Goal: Task Accomplishment & Management: Manage account settings

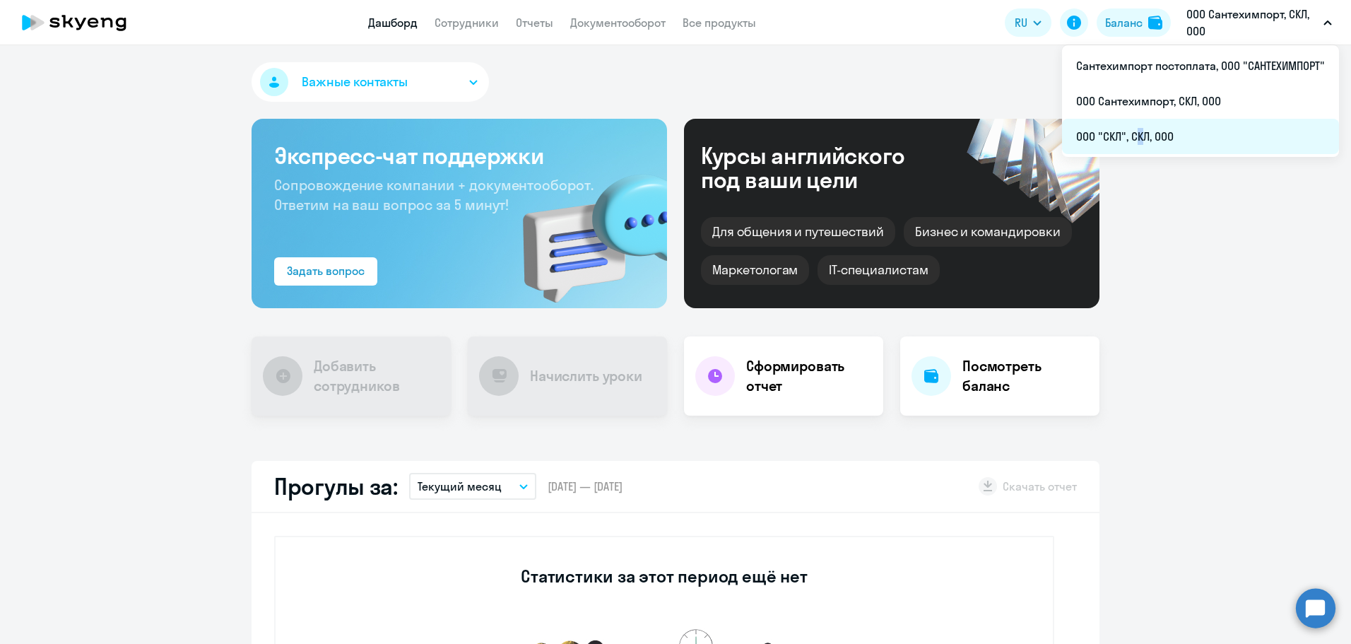
click at [1133, 128] on li "ООО "СКЛ", СКЛ, ООО" at bounding box center [1200, 136] width 277 height 35
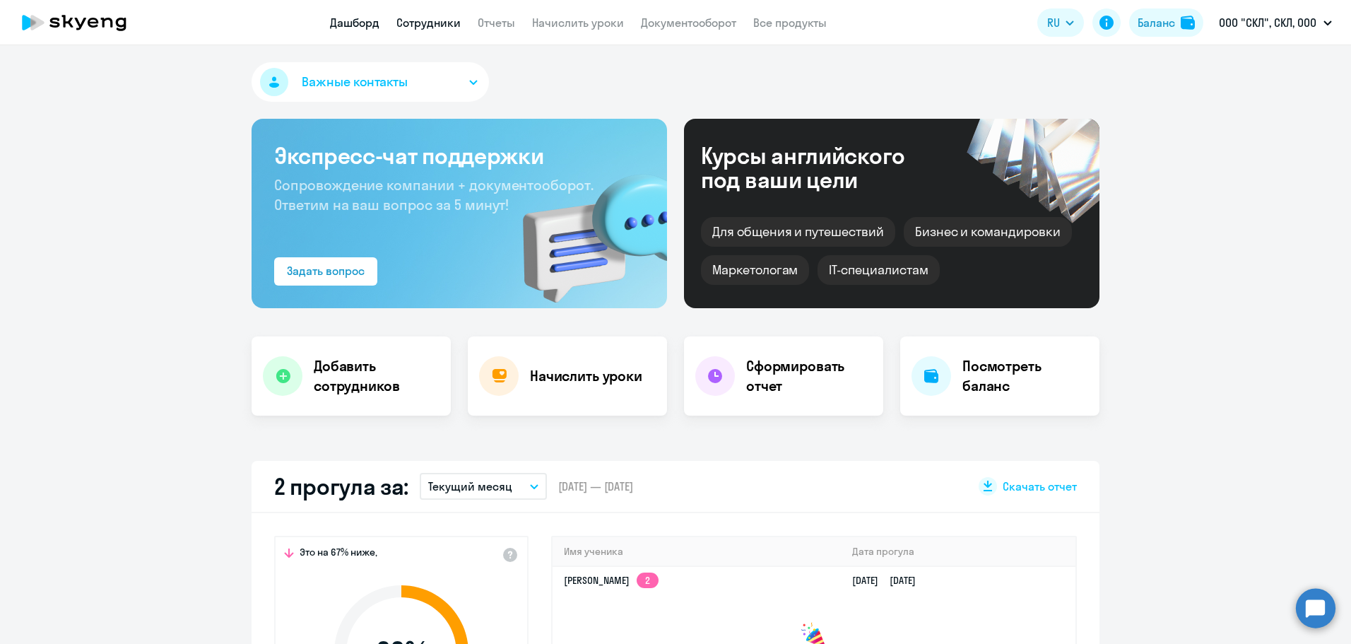
click at [453, 28] on link "Сотрудники" at bounding box center [428, 23] width 64 height 14
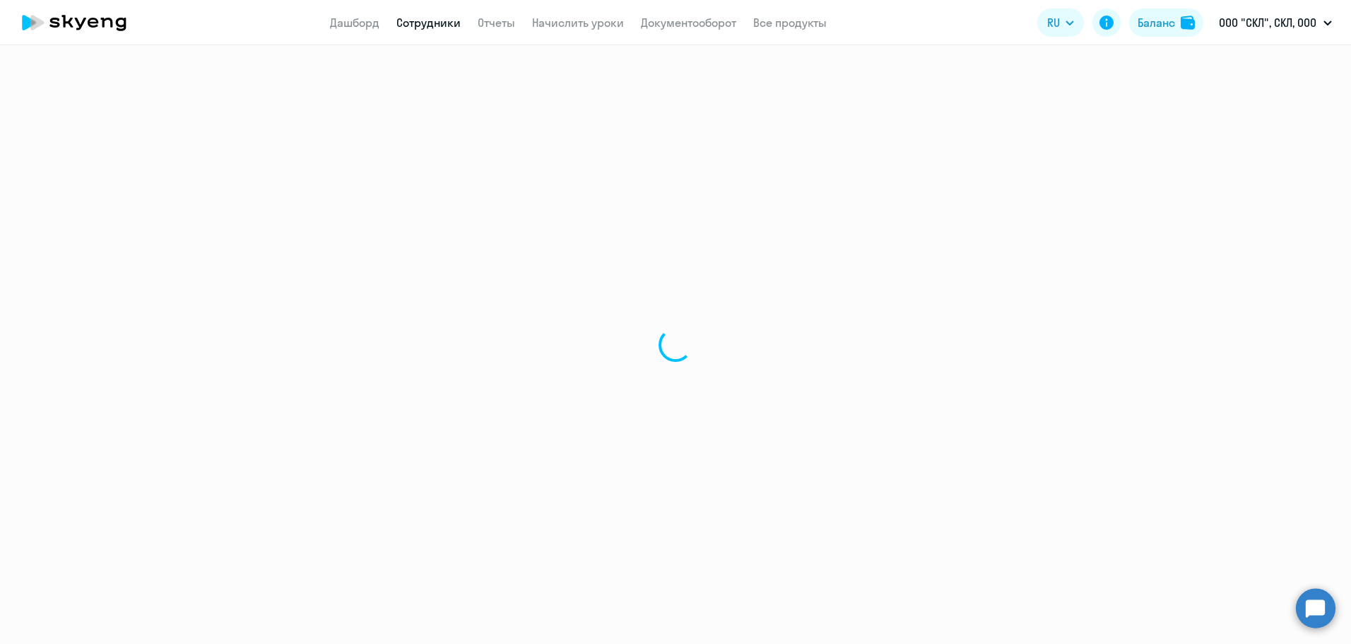
select select "30"
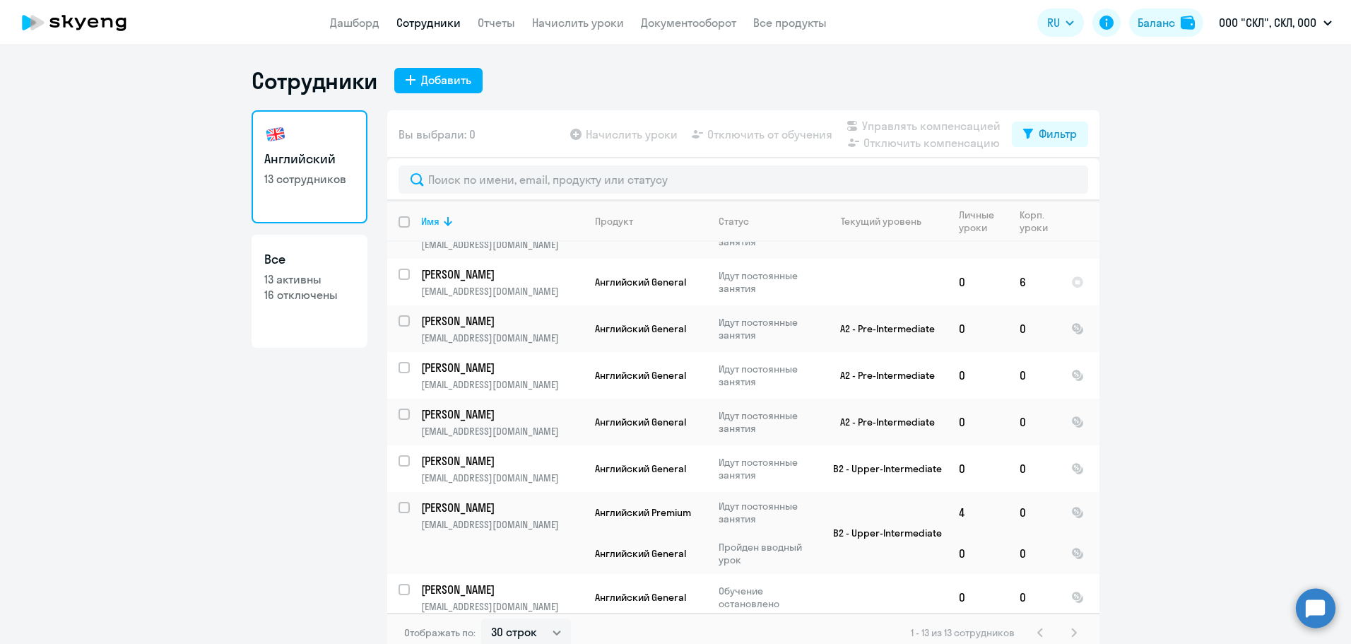
scroll to position [271, 0]
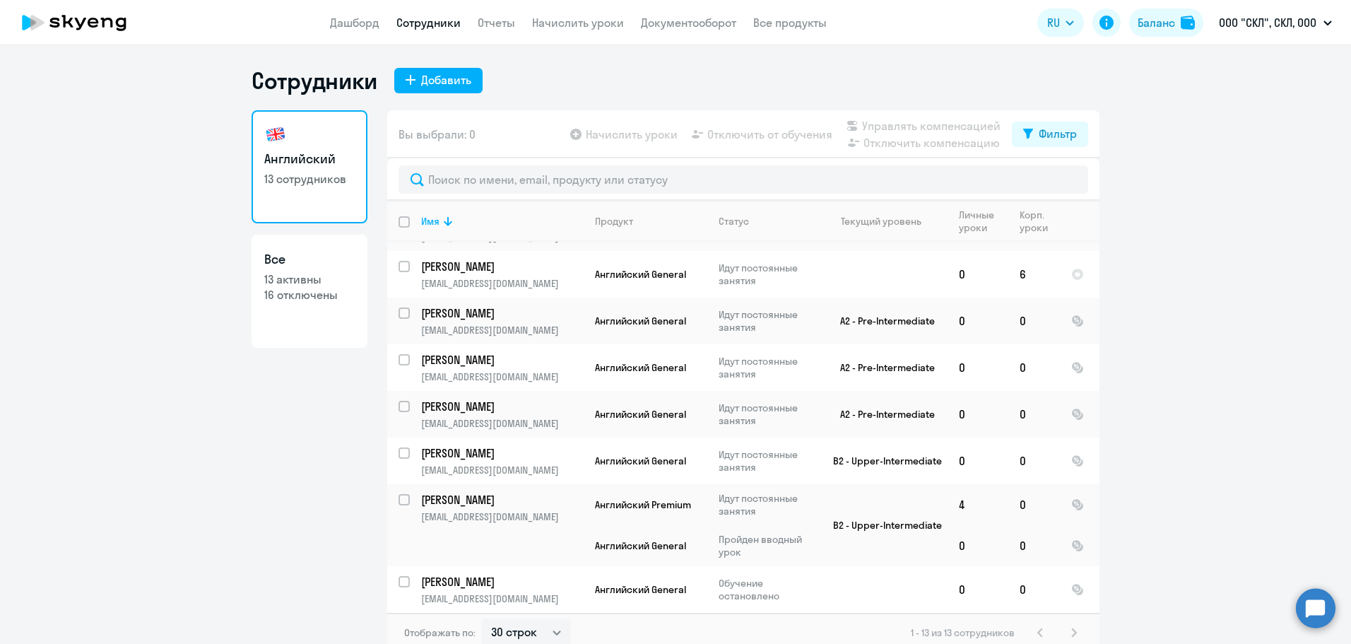
click at [309, 296] on p "16 отключены" at bounding box center [309, 295] width 90 height 16
select select "30"
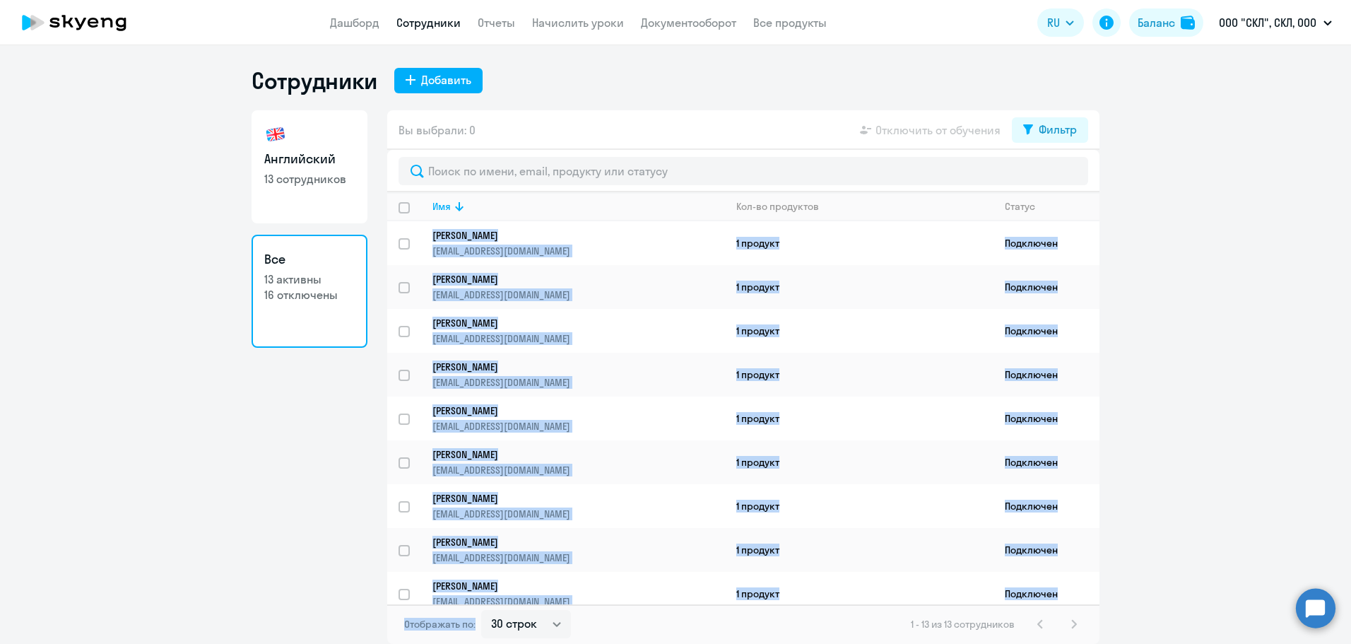
scroll to position [187, 0]
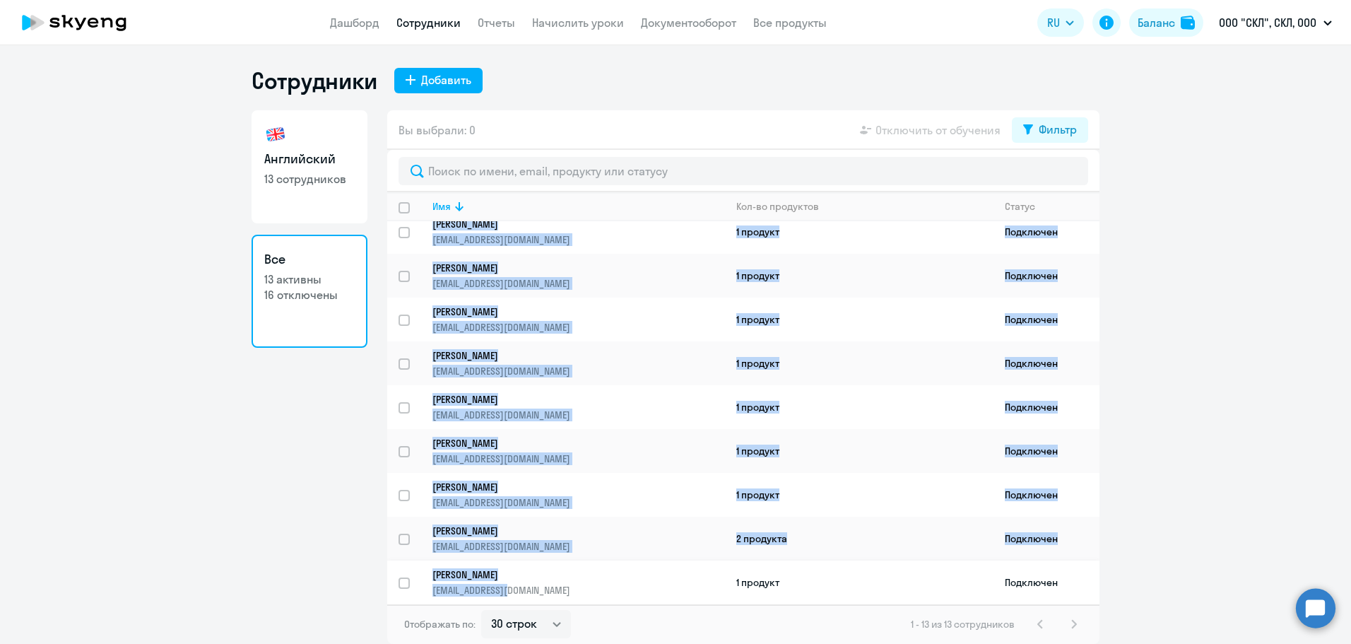
drag, startPoint x: 431, startPoint y: 234, endPoint x: 668, endPoint y: 600, distance: 435.9
click at [668, 600] on tbody "[PERSON_NAME] [EMAIL_ADDRESS][DOMAIN_NAME] 1 продукт Подключен [PERSON_NAME] [P…" at bounding box center [743, 319] width 712 height 569
copy tbody "Loremip Dolors amet22@conse.adi 0 elitsed Doeiusmod Temporinc Utlab etdolorem_@…"
click at [284, 181] on p "13 сотрудников" at bounding box center [309, 179] width 90 height 16
select select "30"
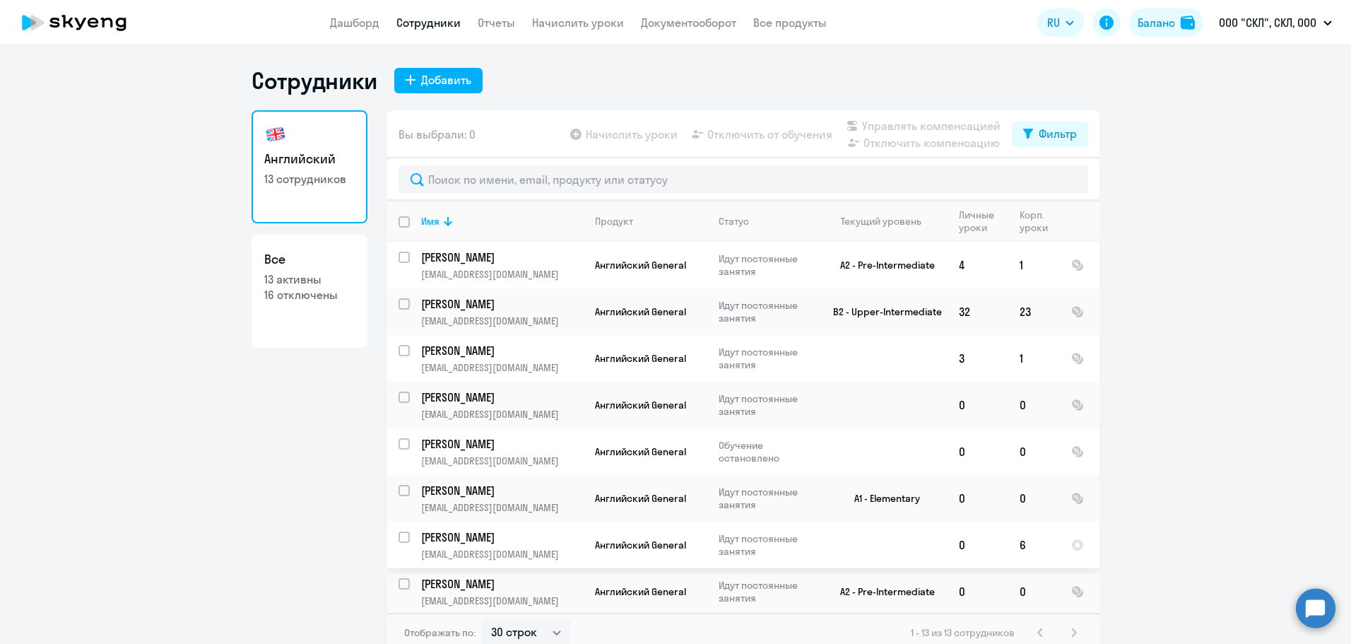
scroll to position [271, 0]
